Goal: Transaction & Acquisition: Book appointment/travel/reservation

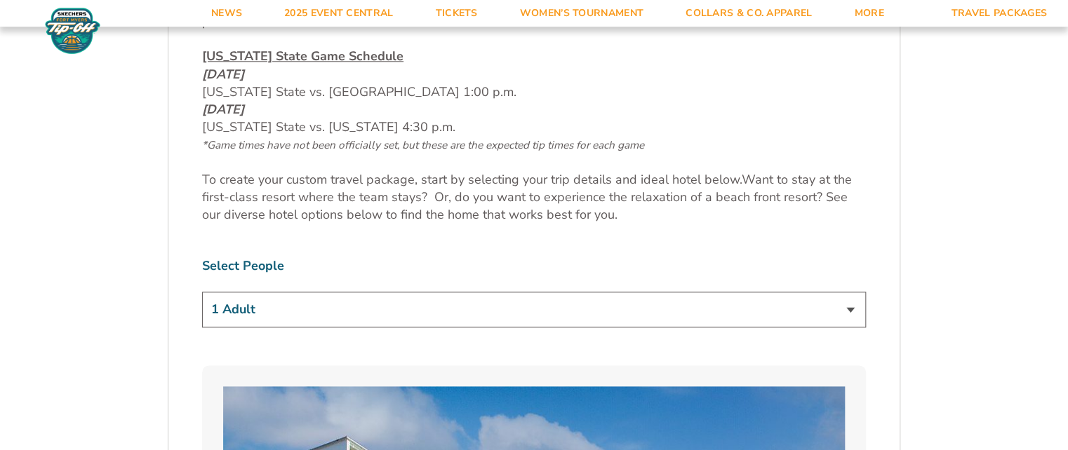
scroll to position [842, 0]
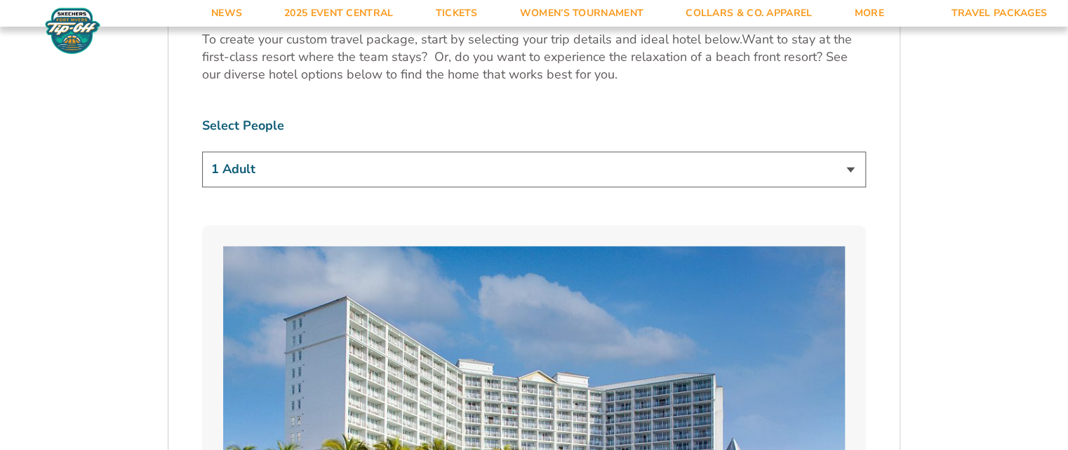
click at [856, 167] on select "1 Adult 2 Adults 3 Adults 4 Adults 2 Adults + 1 Child 2 Adults + 2 Children 2 A…" at bounding box center [534, 170] width 664 height 36
select select "2 Adults"
click at [202, 152] on select "1 Adult 2 Adults 3 Adults 4 Adults 2 Adults + 1 Child 2 Adults + 2 Children 2 A…" at bounding box center [534, 170] width 664 height 36
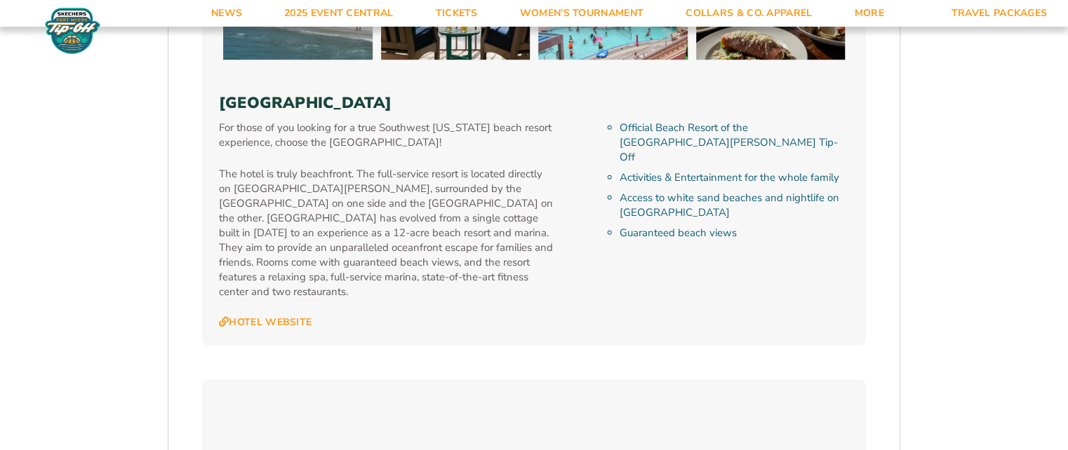
scroll to position [3227, 0]
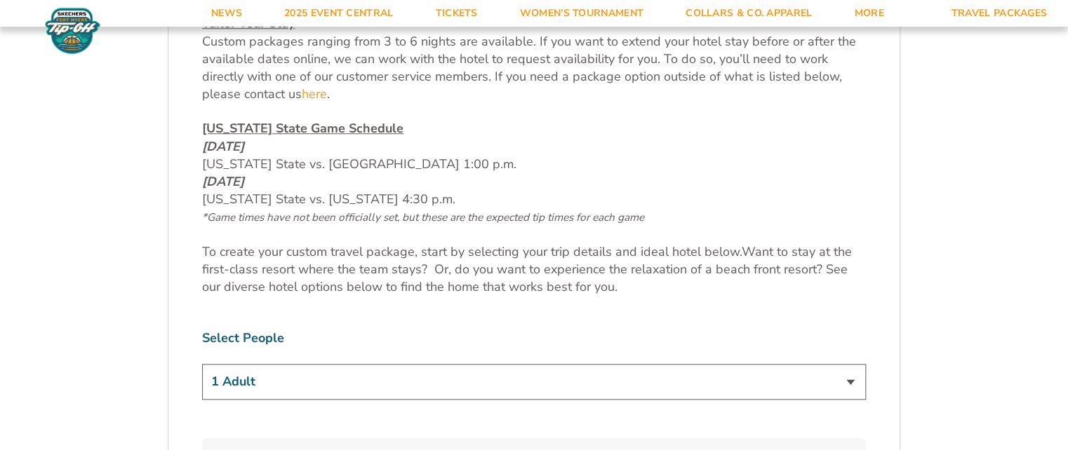
scroll to position [631, 0]
click at [851, 380] on select "1 Adult 2 Adults 3 Adults 4 Adults 2 Adults + 1 Child 2 Adults + 2 Children 2 A…" at bounding box center [534, 380] width 664 height 36
select select "2 Adults"
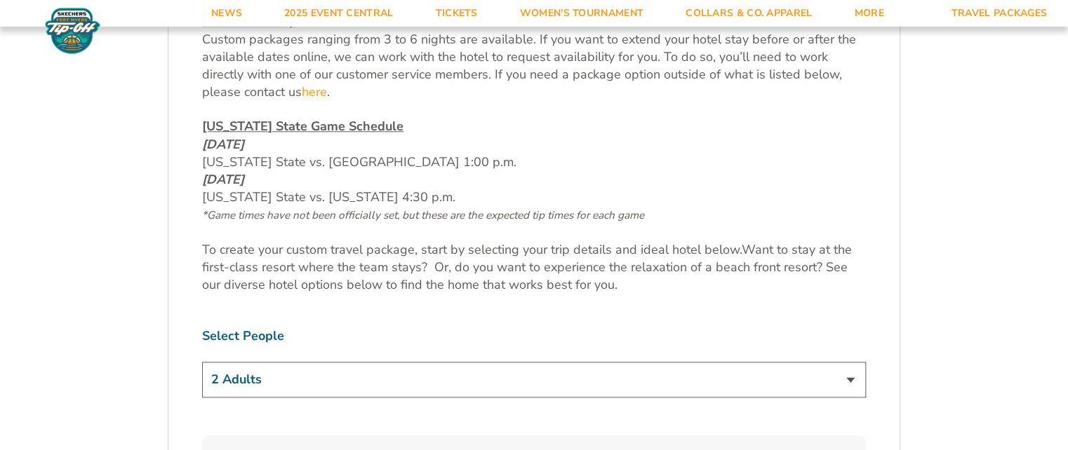
click at [202, 362] on select "1 Adult 2 Adults 3 Adults 4 Adults 2 Adults + 1 Child 2 Adults + 2 Children 2 A…" at bounding box center [534, 380] width 664 height 36
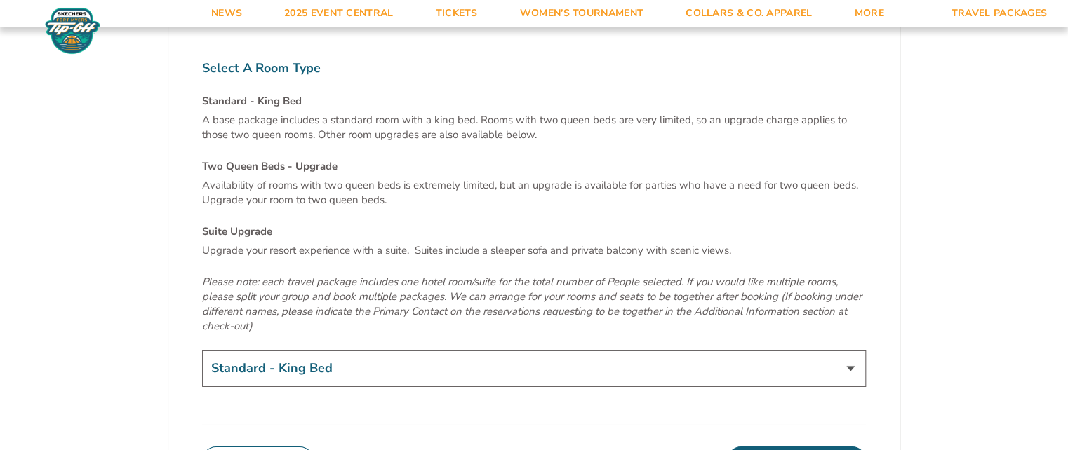
scroll to position [4840, 0]
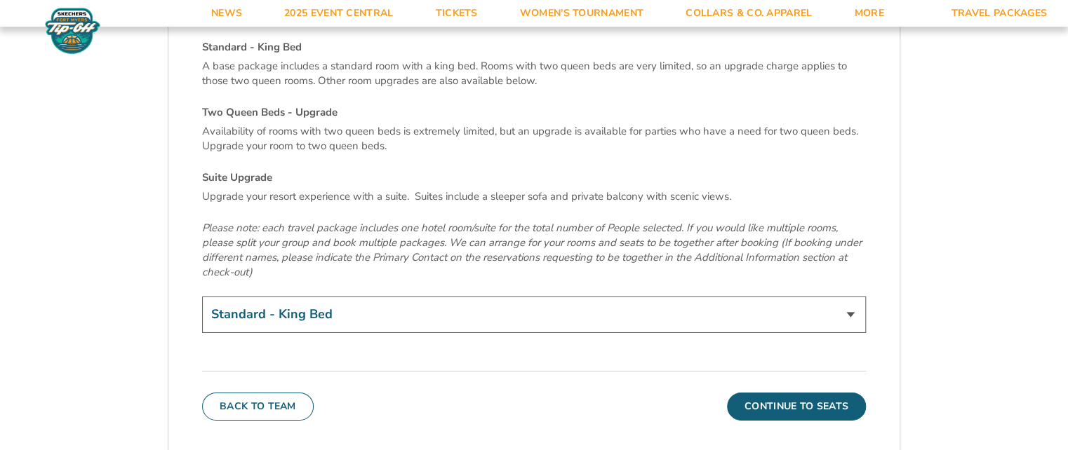
click at [852, 297] on select "Standard - King Bed Two Queen Beds - Upgrade (+$15 per night) Suite Upgrade (+$…" at bounding box center [534, 315] width 664 height 36
select select "Two Queen Beds - Upgrade"
click at [202, 297] on select "Standard - King Bed Two Queen Beds - Upgrade (+$15 per night) Suite Upgrade (+$…" at bounding box center [534, 315] width 664 height 36
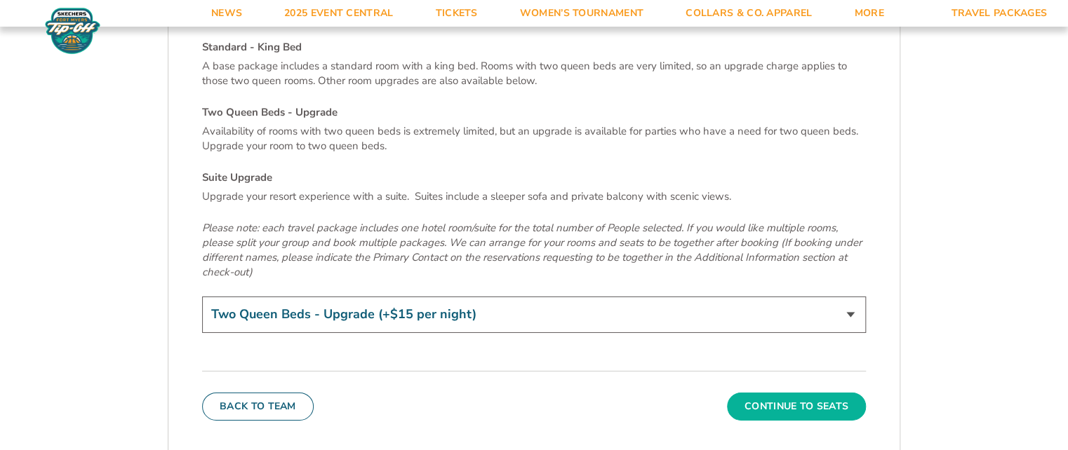
click at [793, 393] on button "Continue To Seats" at bounding box center [796, 407] width 139 height 28
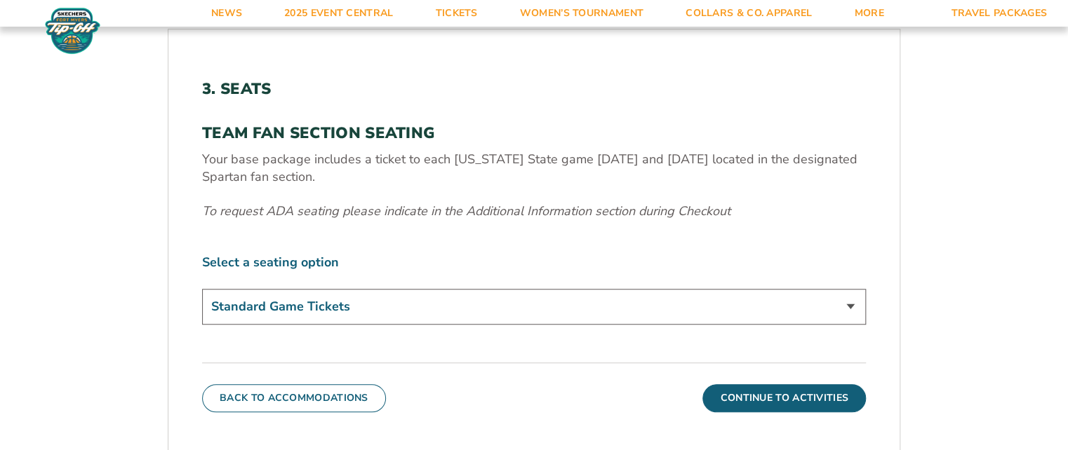
scroll to position [422, 0]
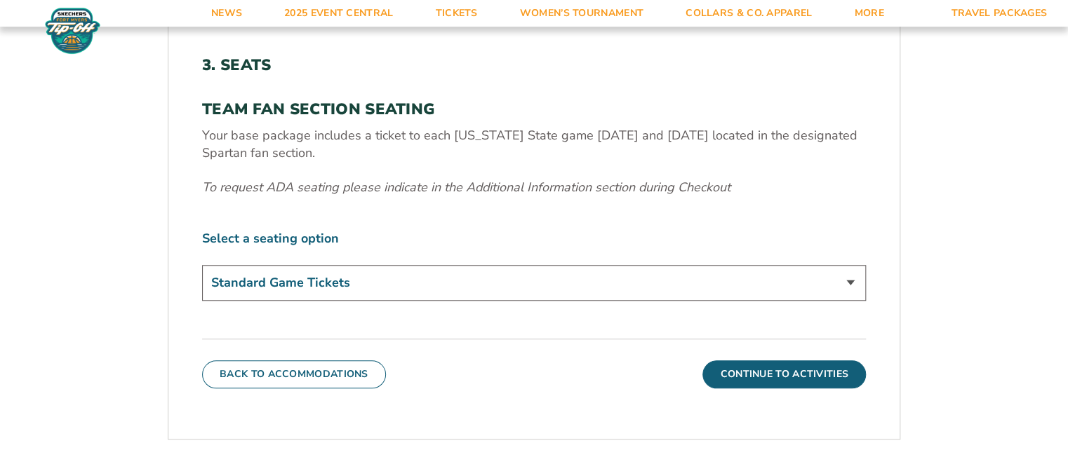
click at [851, 283] on select "Standard Game Tickets" at bounding box center [534, 283] width 664 height 36
click at [789, 370] on button "Continue To Activities" at bounding box center [783, 375] width 163 height 28
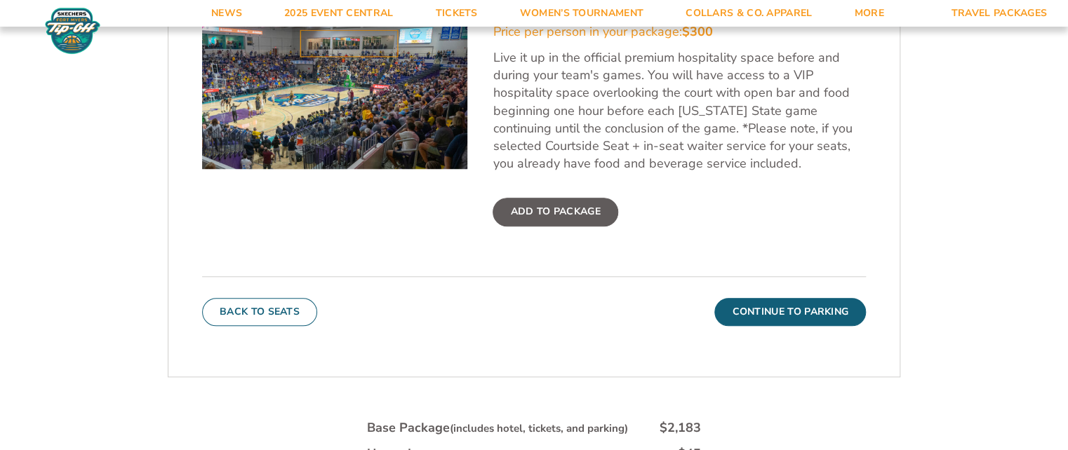
scroll to position [563, 0]
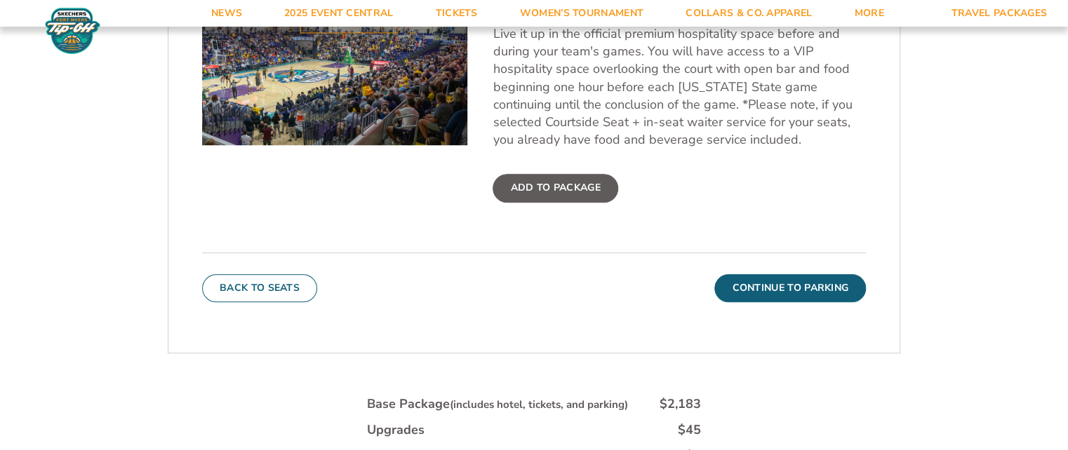
click at [566, 185] on label "Add To Package" at bounding box center [554, 188] width 125 height 28
click at [0, 0] on input "Add To Package" at bounding box center [0, 0] width 0 height 0
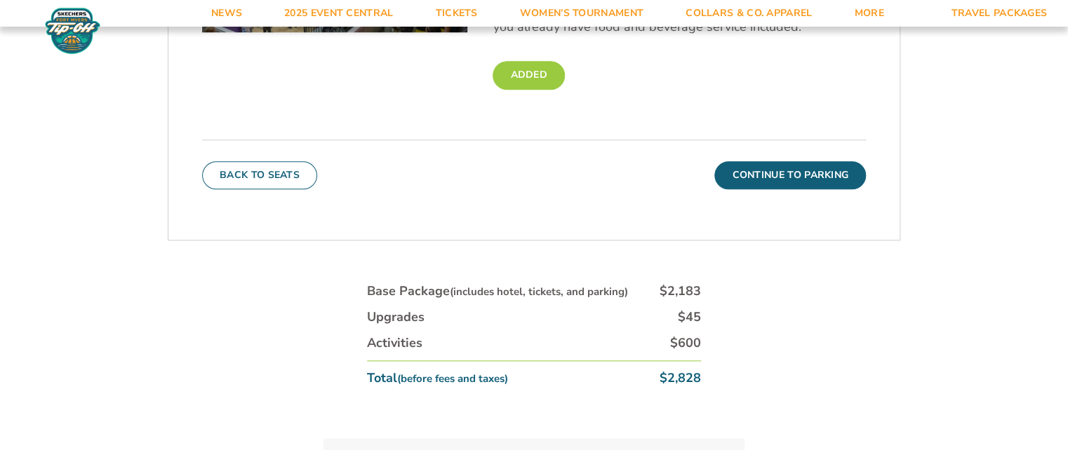
scroll to position [773, 0]
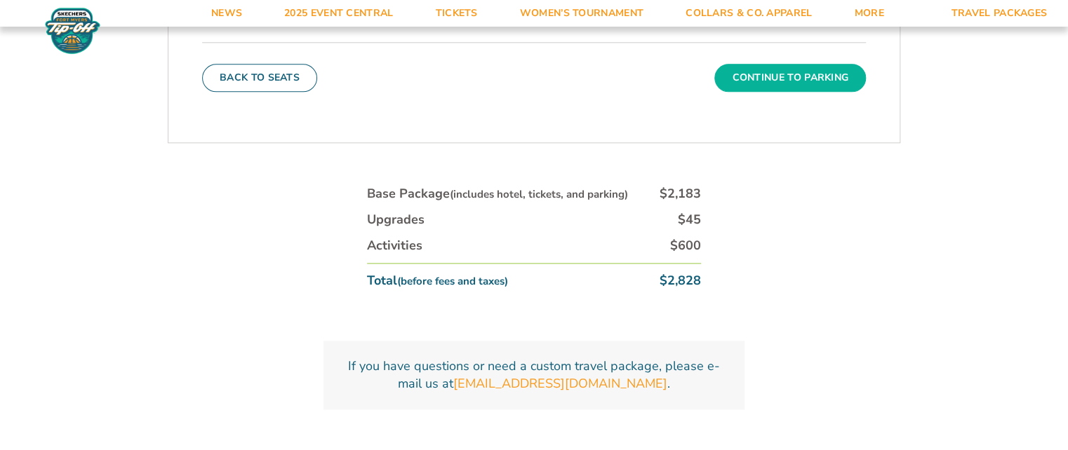
click at [769, 70] on button "Continue To Parking" at bounding box center [790, 78] width 152 height 28
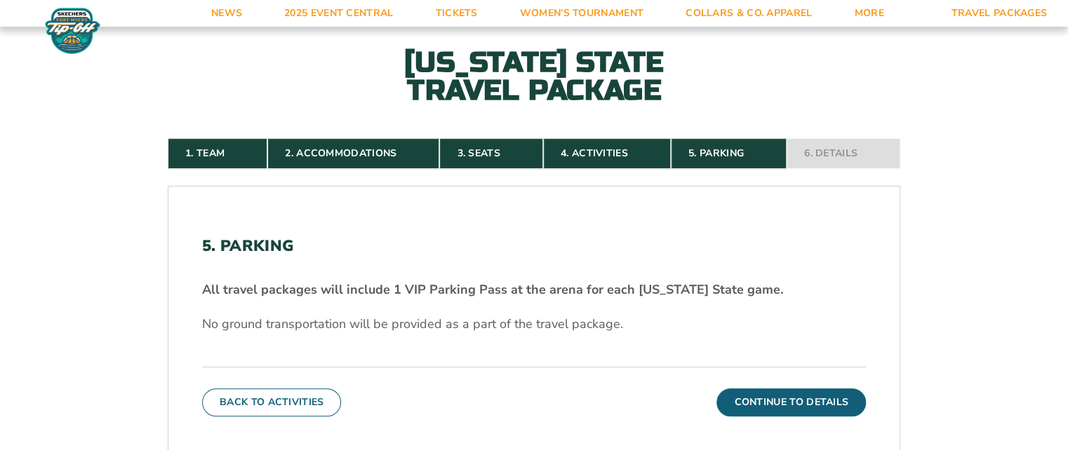
scroll to position [211, 0]
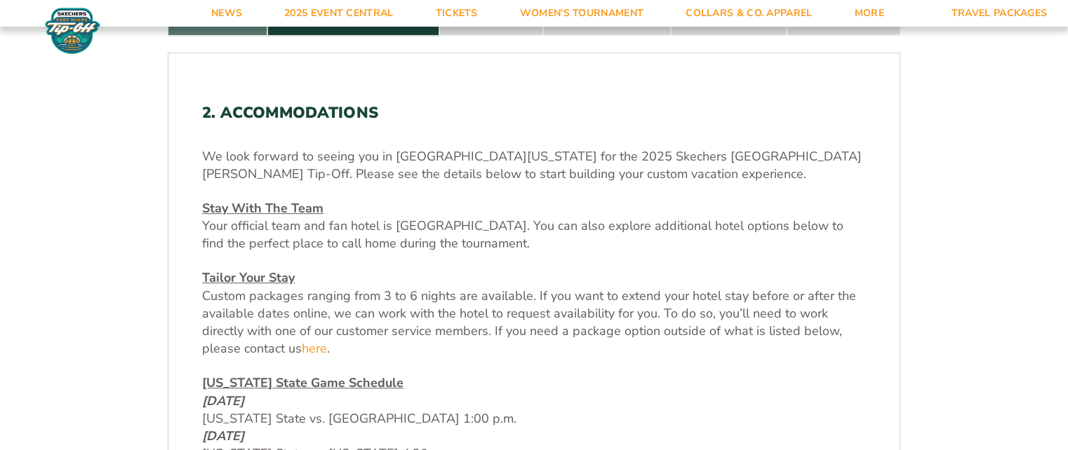
scroll to position [351, 0]
